Goal: Information Seeking & Learning: Learn about a topic

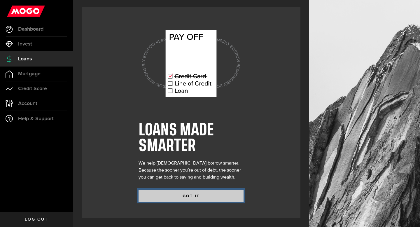
click at [207, 194] on button "GOT IT" at bounding box center [191, 196] width 105 height 12
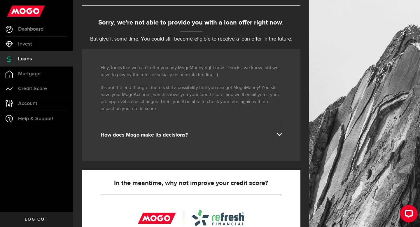
scroll to position [53, 0]
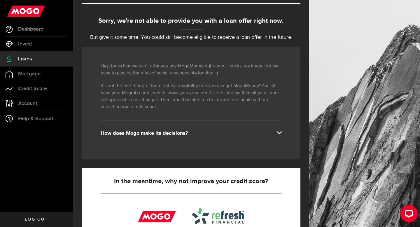
click at [219, 138] on div "Hey, looks like we can’t offer you any MogoMoney right now. It sucks, we know, …" at bounding box center [191, 103] width 219 height 112
click at [231, 132] on div "How does Mogo make its decisions?" at bounding box center [191, 133] width 181 height 7
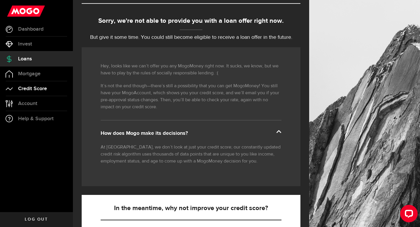
click at [44, 84] on link "Credit Score" at bounding box center [36, 88] width 73 height 15
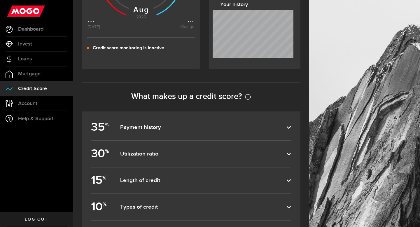
scroll to position [182, 0]
click at [280, 132] on label "35 % Payment history" at bounding box center [191, 127] width 200 height 26
click at [0, 0] on input "35 % Payment history" at bounding box center [0, 0] width 0 height 0
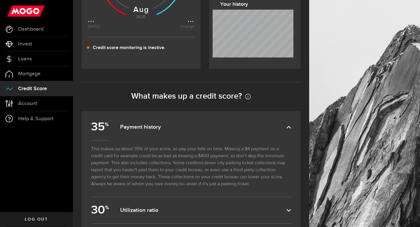
click at [280, 132] on label "35 % Payment history" at bounding box center [191, 127] width 200 height 26
click at [0, 0] on input "35 % Payment history" at bounding box center [0, 0] width 0 height 0
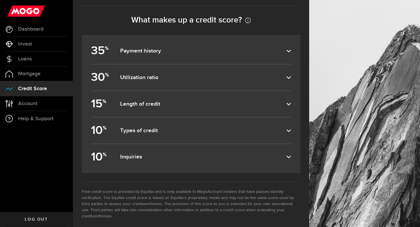
scroll to position [0, 0]
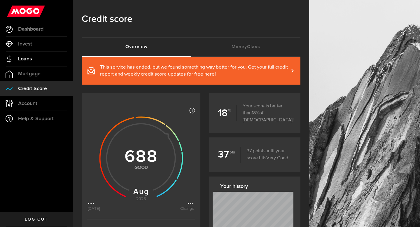
click at [41, 59] on link "Loans" at bounding box center [36, 59] width 73 height 15
